Goal: Transaction & Acquisition: Download file/media

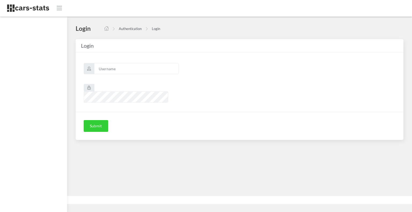
scroll to position [4, 4]
type input "skoda"
click at [97, 120] on button "Submit" at bounding box center [96, 126] width 24 height 12
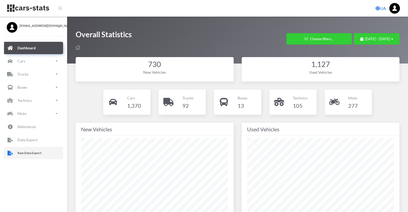
click at [35, 154] on p "Raw Data Export" at bounding box center [29, 153] width 24 height 6
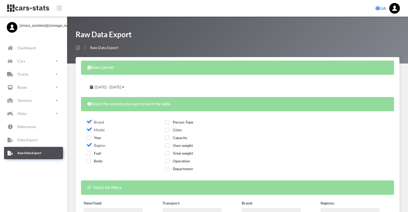
select select
click at [119, 89] on div "[DATE] - [DATE]" at bounding box center [107, 87] width 47 height 12
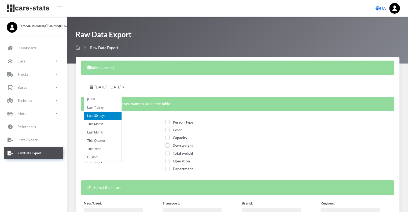
click at [121, 86] on span "[DATE] - [DATE]" at bounding box center [108, 87] width 27 height 5
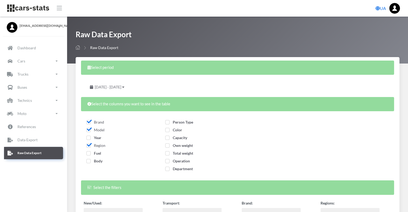
click at [121, 86] on span "[DATE] - [DATE]" at bounding box center [108, 87] width 27 height 5
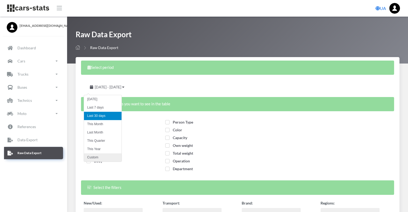
click at [98, 157] on li "Custom" at bounding box center [103, 157] width 38 height 8
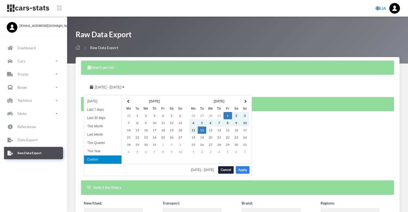
click at [243, 169] on button "Apply" at bounding box center [243, 170] width 14 height 8
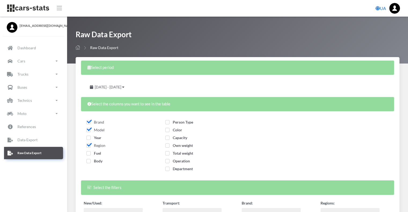
click at [88, 139] on span "Year" at bounding box center [93, 137] width 15 height 5
checkbox input "true"
click at [89, 152] on span "Fuel" at bounding box center [93, 153] width 15 height 5
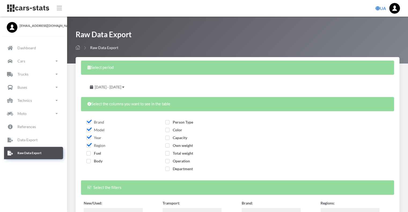
checkbox input "true"
click at [89, 162] on span "Body" at bounding box center [94, 161] width 16 height 5
checkbox input "true"
click at [176, 122] on span "Person Type" at bounding box center [179, 122] width 28 height 5
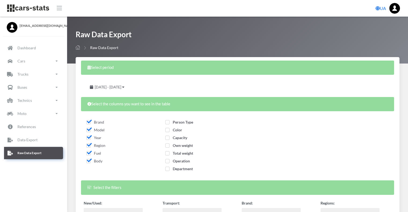
checkbox input "true"
click at [175, 132] on span "Color" at bounding box center [173, 130] width 17 height 5
checkbox input "true"
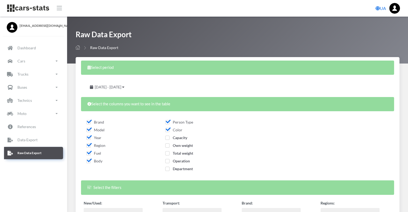
click at [176, 138] on span "Capacity" at bounding box center [176, 137] width 22 height 5
checkbox input "true"
click at [176, 144] on span "Own weight" at bounding box center [179, 145] width 28 height 5
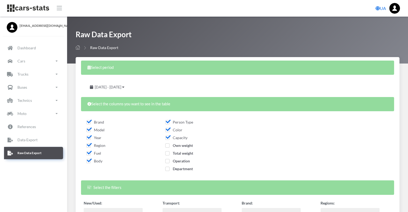
checkbox input "true"
click at [176, 154] on span "Total weight" at bounding box center [179, 153] width 28 height 5
checkbox input "true"
click at [176, 159] on span "Operation" at bounding box center [177, 161] width 25 height 5
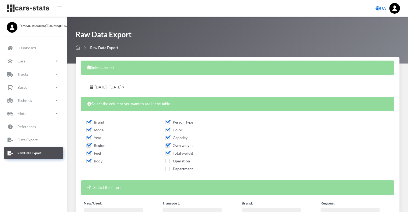
checkbox input "true"
click at [178, 169] on span "Department" at bounding box center [179, 168] width 28 height 5
checkbox input "true"
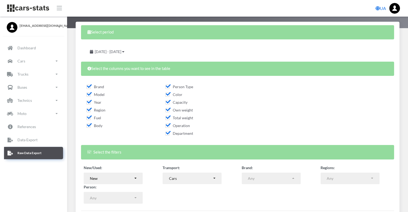
scroll to position [75, 0]
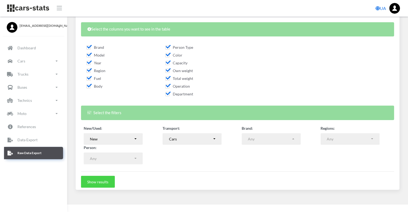
click at [99, 181] on button "Show results" at bounding box center [98, 182] width 34 height 12
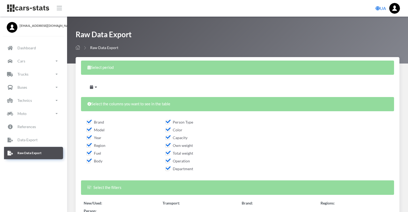
select select
select select "50"
select select
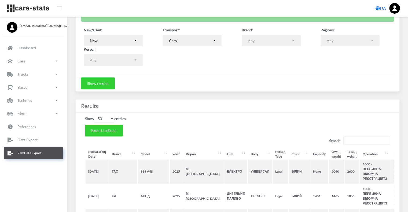
scroll to position [214, 0]
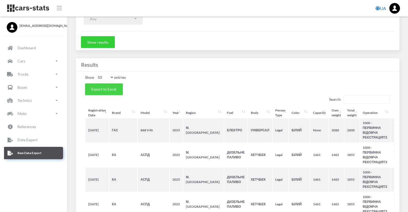
click at [103, 89] on span "Export to Excel" at bounding box center [103, 89] width 25 height 5
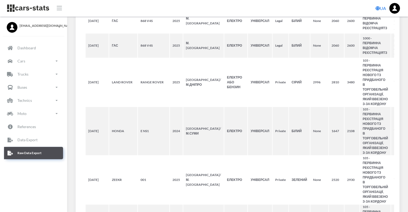
scroll to position [0, 0]
